Goal: Task Accomplishment & Management: Use online tool/utility

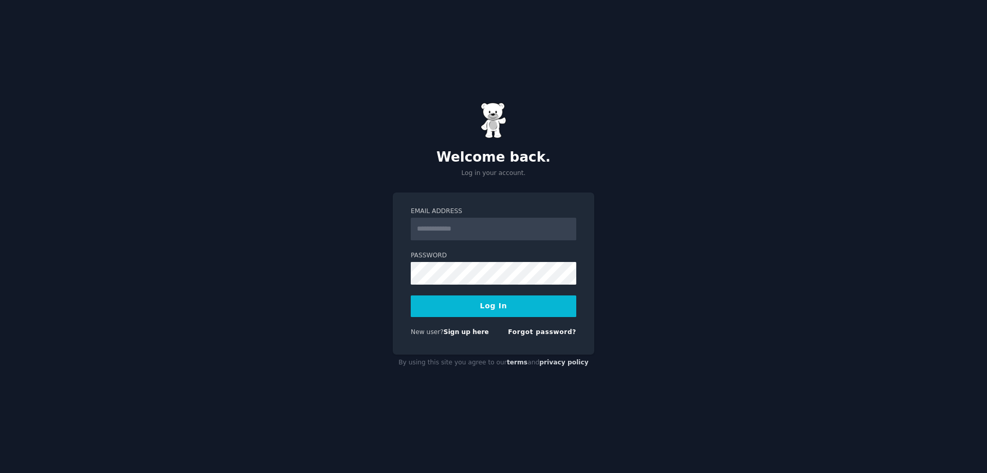
click at [451, 221] on input "Email Address" at bounding box center [494, 229] width 166 height 23
click at [472, 231] on input "Email Address" at bounding box center [494, 229] width 166 height 23
type input "**********"
click at [411, 295] on button "Log In" at bounding box center [494, 306] width 166 height 22
